Goal: Information Seeking & Learning: Learn about a topic

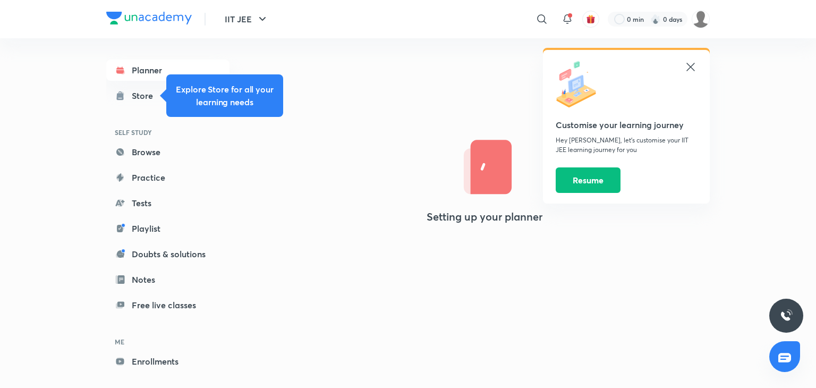
click at [693, 67] on icon at bounding box center [691, 67] width 13 height 13
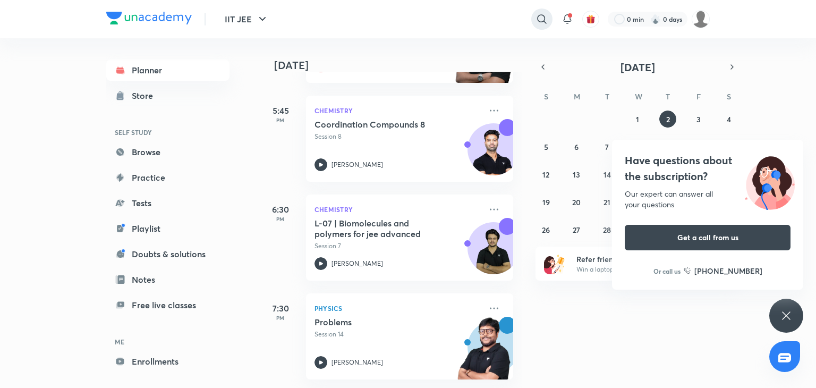
click at [542, 16] on icon at bounding box center [542, 19] width 13 height 13
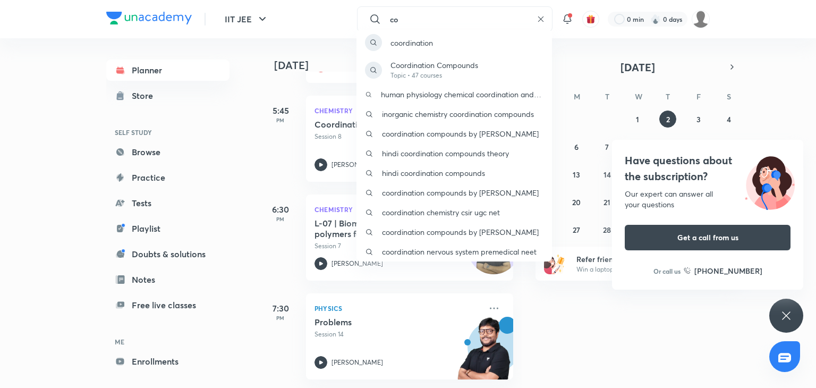
type input "c"
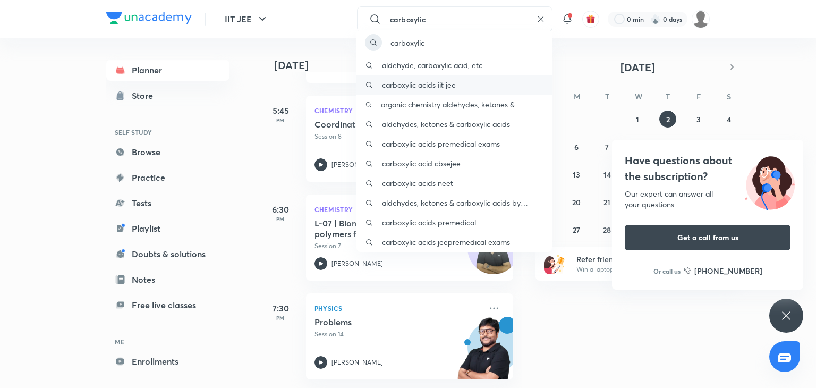
type input "carboxylic"
click at [398, 86] on p "carboxylic acids iit jee" at bounding box center [419, 84] width 74 height 11
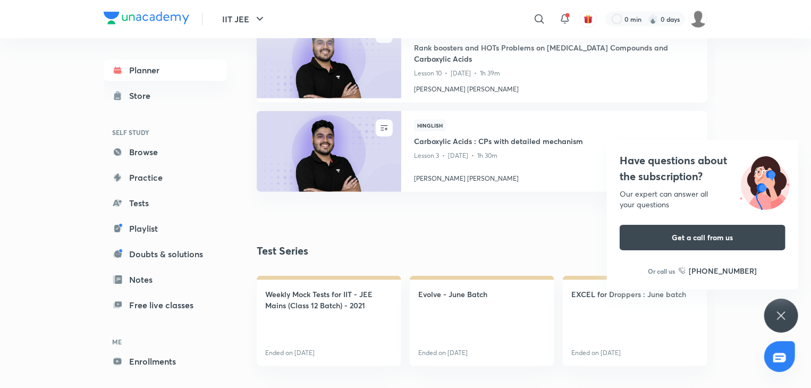
scroll to position [557, 0]
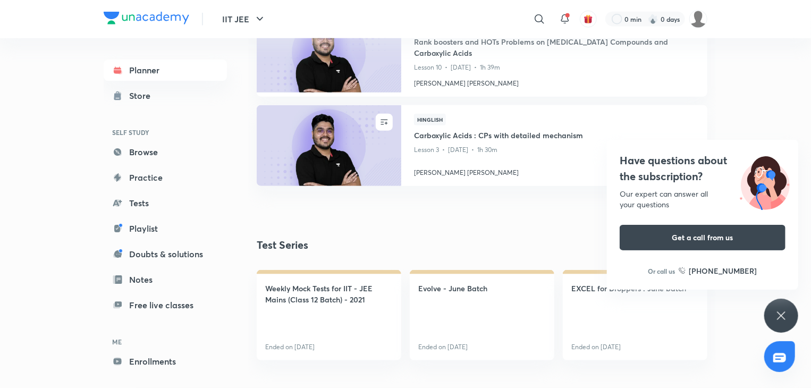
click at [784, 308] on div "Have questions about the subscription? Our expert can answer all your questions…" at bounding box center [781, 316] width 34 height 34
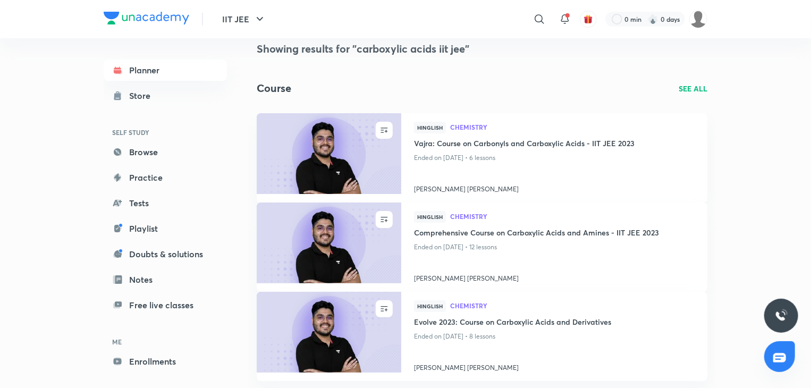
scroll to position [0, 0]
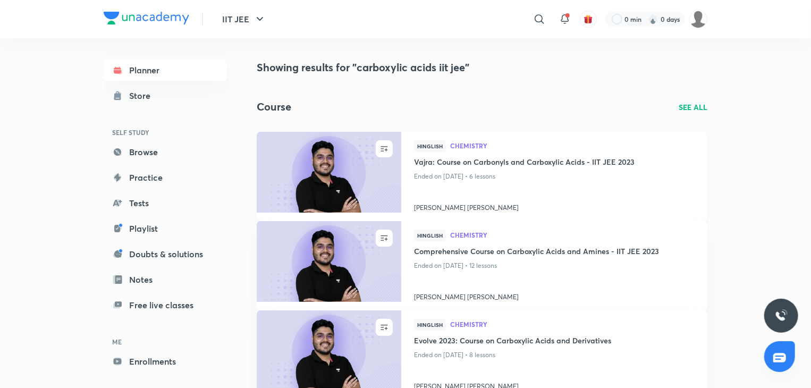
click at [314, 173] on img at bounding box center [328, 172] width 147 height 82
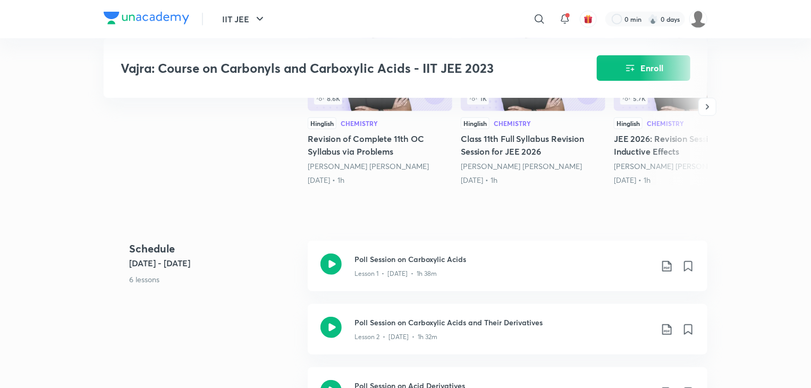
scroll to position [331, 0]
click at [335, 266] on icon at bounding box center [330, 264] width 21 height 21
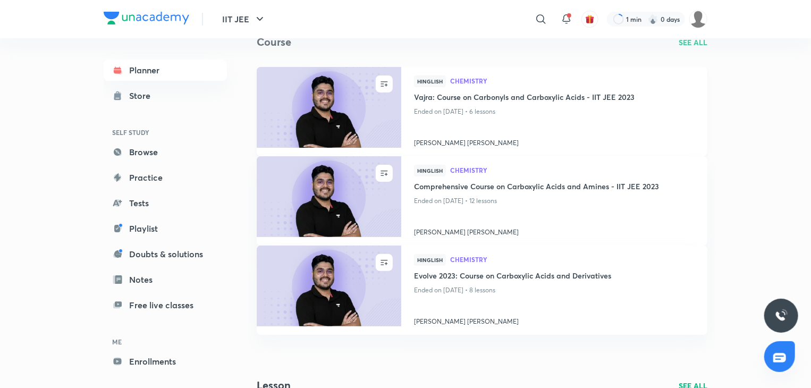
scroll to position [66, 0]
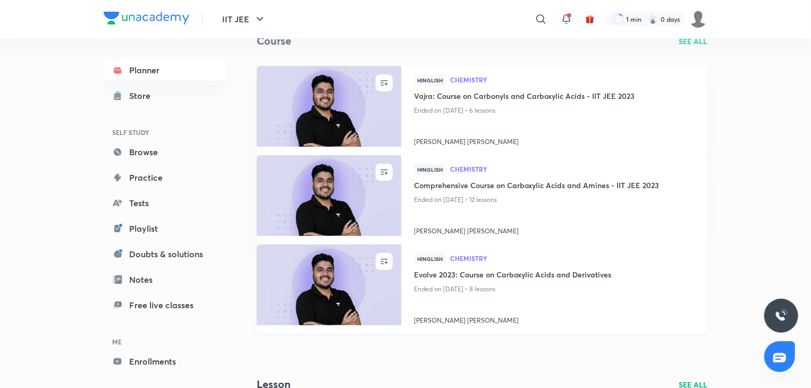
click at [305, 278] on img at bounding box center [328, 284] width 147 height 82
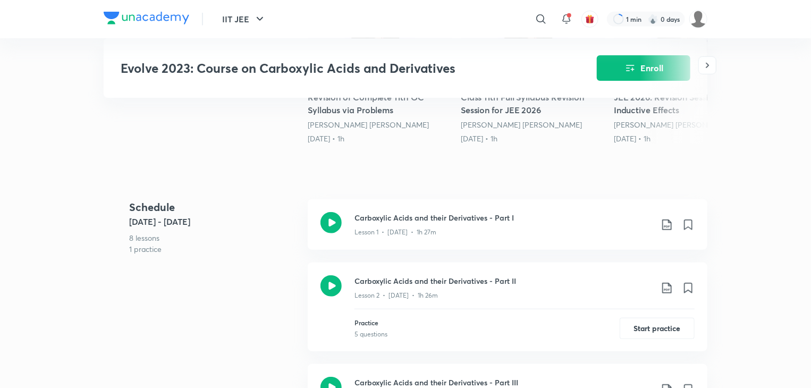
scroll to position [375, 0]
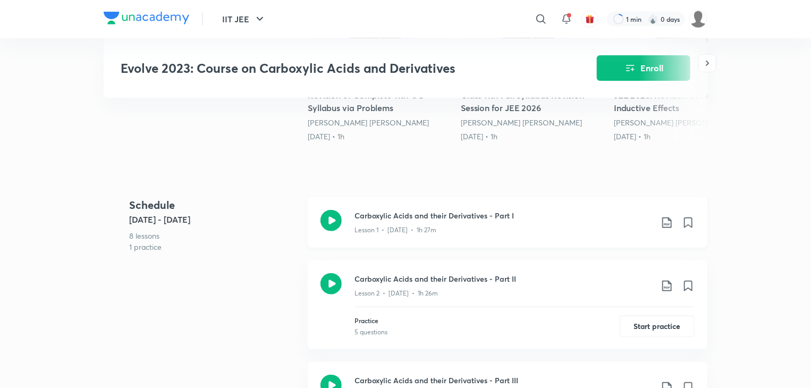
click at [342, 222] on div "Carboxylic Acids and their Derivatives - Part I Lesson 1 • [DATE] • 1h 27m" at bounding box center [508, 222] width 400 height 50
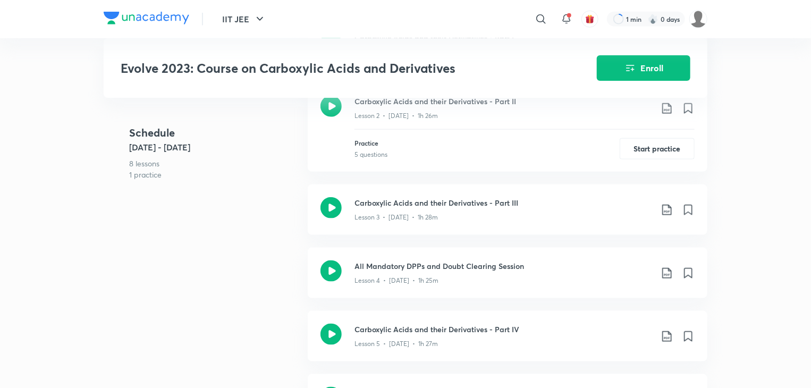
scroll to position [554, 0]
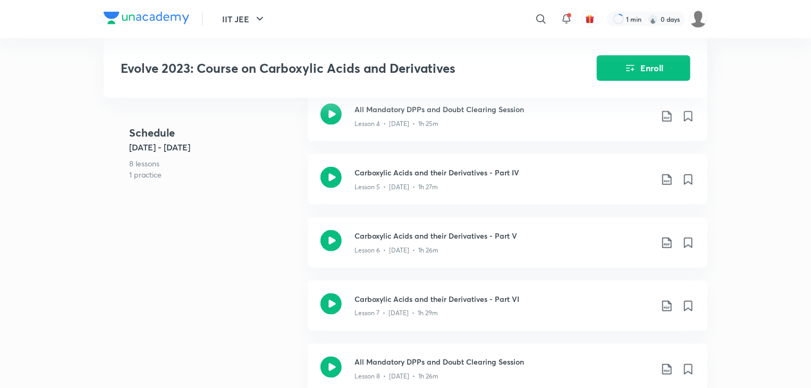
scroll to position [710, 0]
click at [306, 291] on div "Schedule [DATE] - [DATE] 8 lessons 1 practice Carboxylic Acids and their Deriva…" at bounding box center [406, 134] width 604 height 544
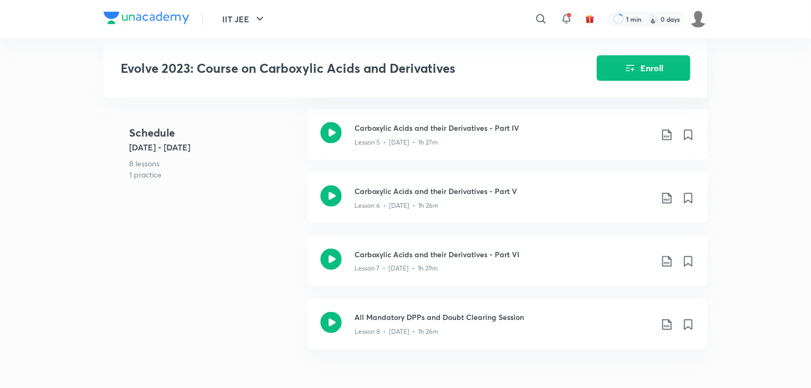
scroll to position [755, 0]
